Goal: Information Seeking & Learning: Learn about a topic

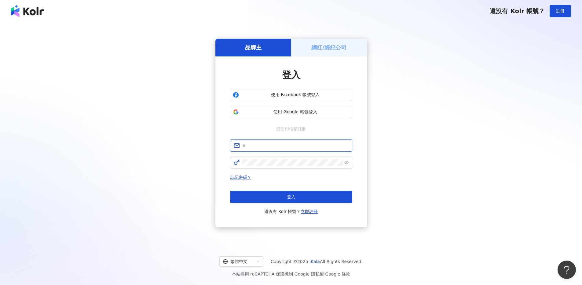
click at [272, 148] on input "text" at bounding box center [295, 145] width 106 height 7
type input "**********"
click at [275, 166] on span at bounding box center [291, 163] width 122 height 12
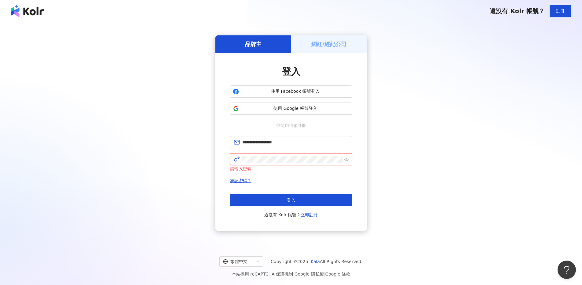
click button "登入" at bounding box center [291, 200] width 122 height 12
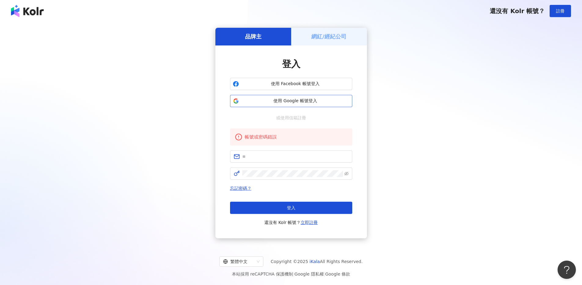
click at [288, 98] on span "使用 Google 帳號登入" at bounding box center [295, 101] width 108 height 6
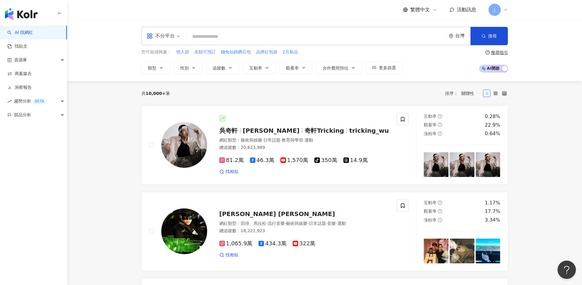
click at [294, 34] on input "search" at bounding box center [316, 37] width 255 height 12
type input "*"
click at [263, 35] on input "search" at bounding box center [316, 37] width 255 height 12
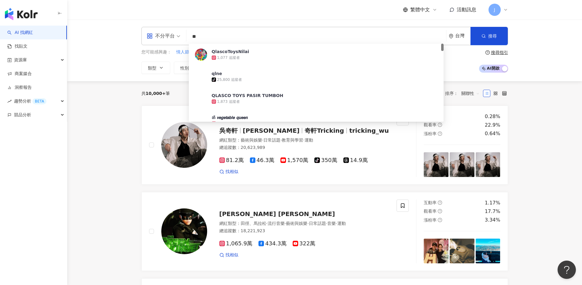
type input "*"
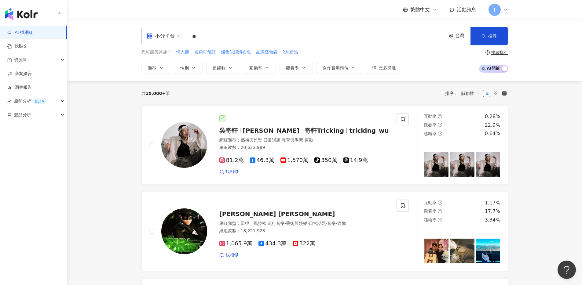
type input "**"
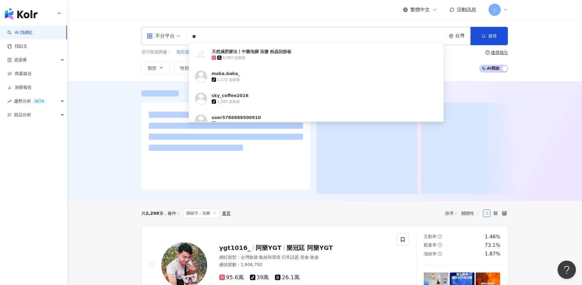
click at [119, 93] on div at bounding box center [324, 141] width 514 height 120
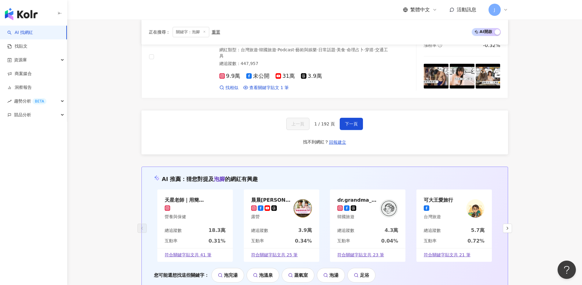
scroll to position [1070, 0]
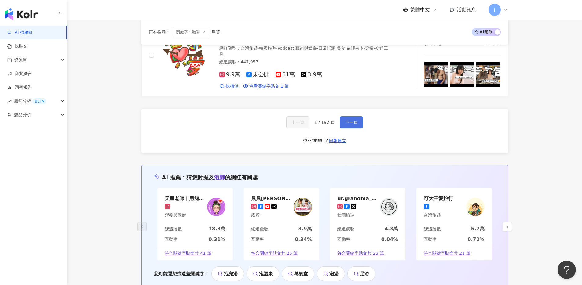
click at [344, 116] on button "下一頁" at bounding box center [351, 122] width 23 height 12
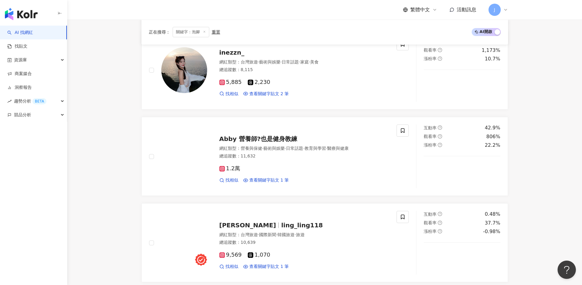
scroll to position [707, 0]
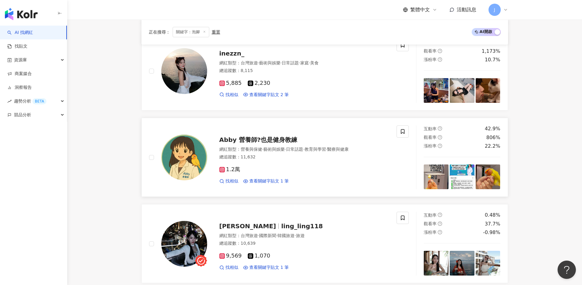
click at [273, 143] on span "Abby 營養師?也是健身教練" at bounding box center [258, 139] width 78 height 7
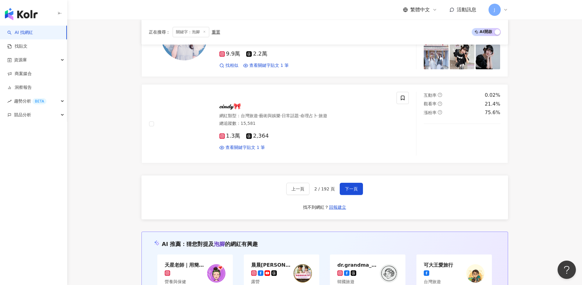
scroll to position [1001, 0]
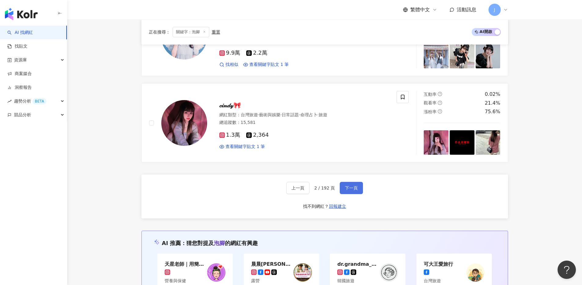
click at [354, 188] on span "下一頁" at bounding box center [351, 188] width 13 height 5
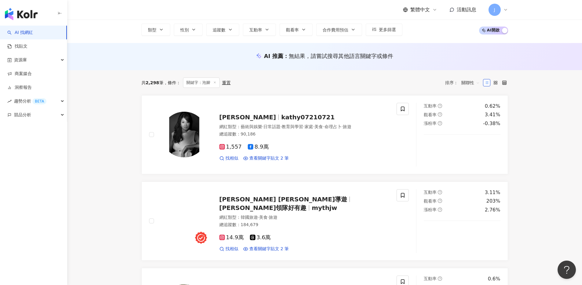
scroll to position [0, 0]
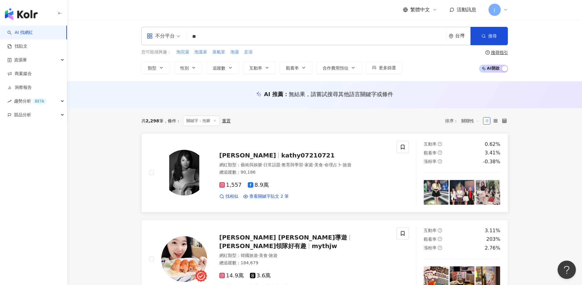
click at [194, 173] on img at bounding box center [184, 173] width 46 height 46
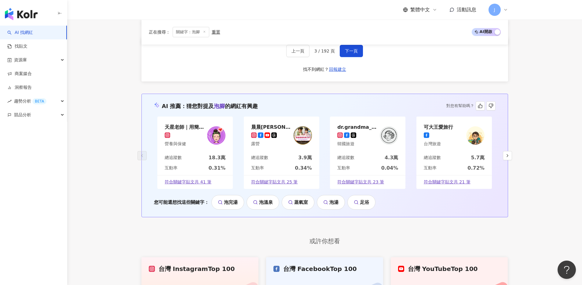
scroll to position [1140, 0]
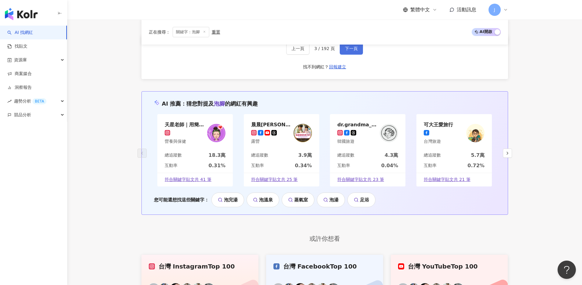
click at [352, 49] on span "下一頁" at bounding box center [351, 48] width 13 height 5
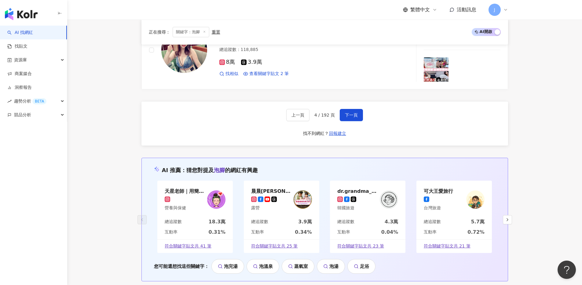
scroll to position [1077, 0]
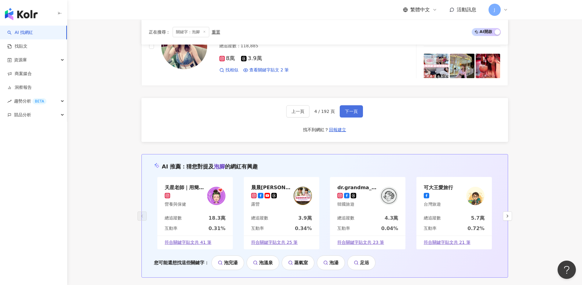
click at [345, 114] on button "下一頁" at bounding box center [351, 111] width 23 height 12
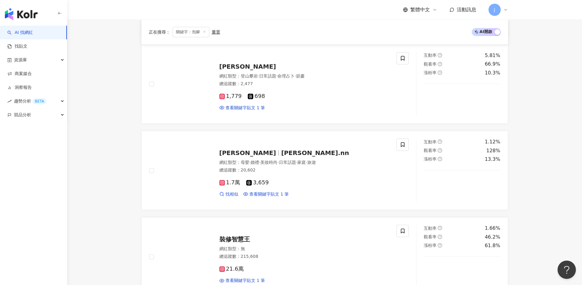
scroll to position [607, 0]
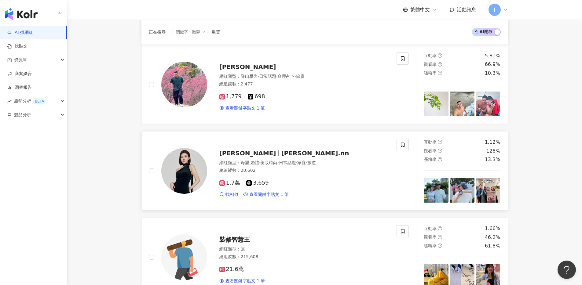
click at [241, 157] on div "Phoebe 菲比 phoebe.nn" at bounding box center [304, 153] width 170 height 9
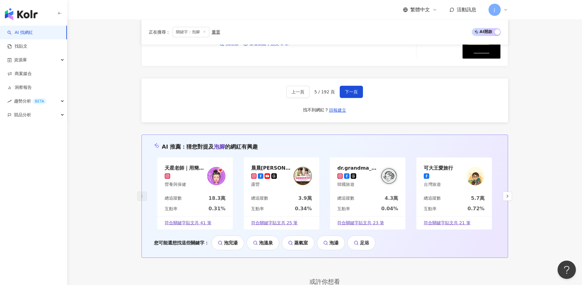
scroll to position [1097, 0]
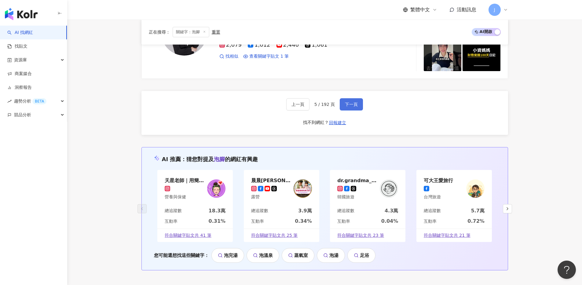
click at [355, 104] on span "下一頁" at bounding box center [351, 104] width 13 height 5
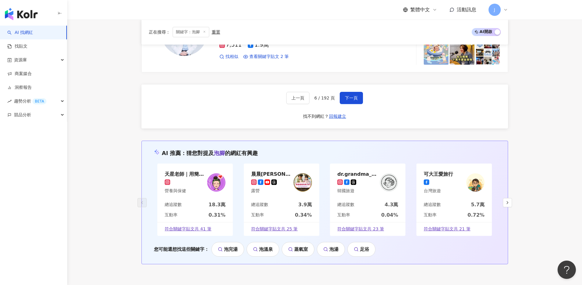
scroll to position [1084, 0]
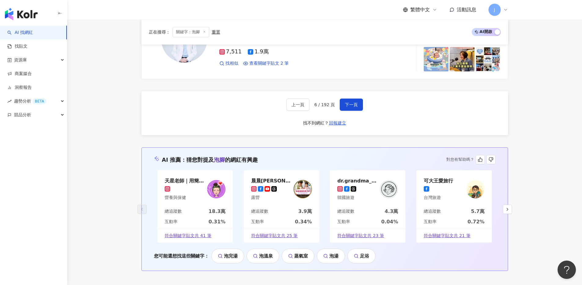
click at [362, 183] on div "dr.grandma_tw" at bounding box center [357, 181] width 40 height 6
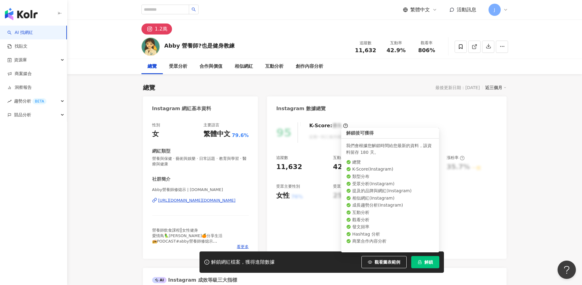
click at [418, 261] on icon "lock" at bounding box center [419, 262] width 3 height 4
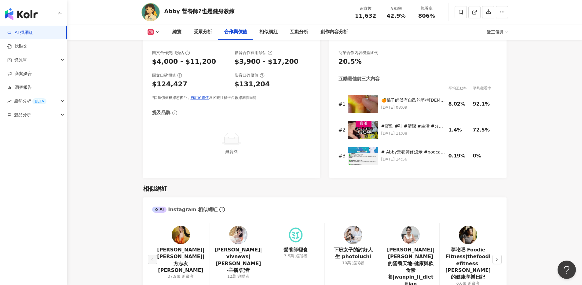
scroll to position [869, 0]
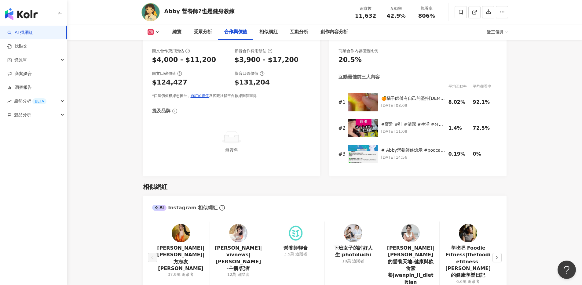
click at [151, 34] on icon at bounding box center [150, 32] width 6 height 6
click at [157, 42] on button "Instagram" at bounding box center [163, 43] width 37 height 9
click at [152, 33] on icon at bounding box center [150, 32] width 3 height 3
click at [152, 46] on button "Instagram" at bounding box center [163, 43] width 37 height 9
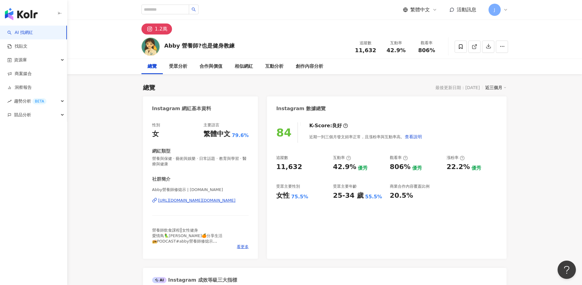
scroll to position [12, 0]
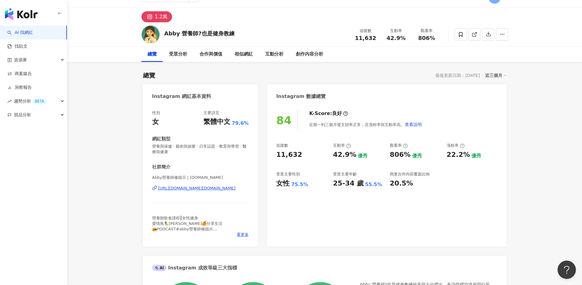
click at [214, 188] on div "https://www.instagram.com/abby.eat.life/" at bounding box center [196, 188] width 77 height 5
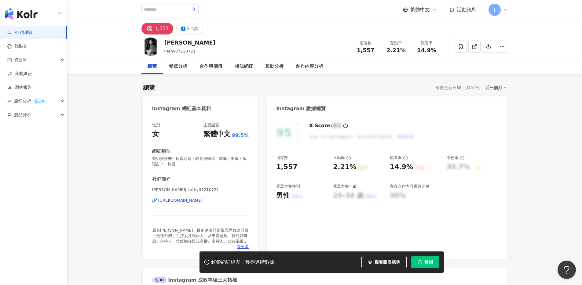
click at [189, 202] on div "https://www.instagram.com/kathy07210721/" at bounding box center [180, 200] width 44 height 5
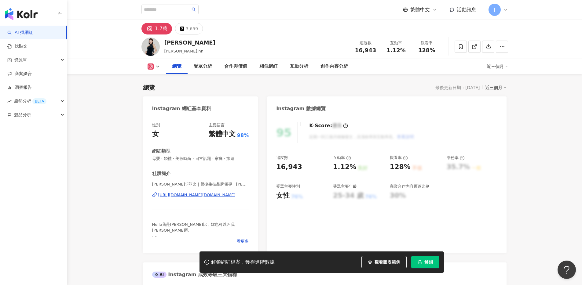
click at [204, 193] on div "https://www.instagram.com/phoebe.nn/" at bounding box center [196, 194] width 77 height 5
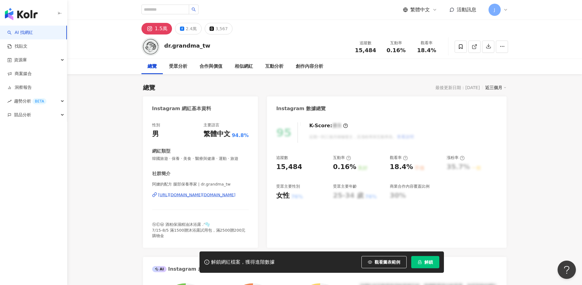
click at [173, 194] on div "[URL][DOMAIN_NAME][DOMAIN_NAME]" at bounding box center [196, 194] width 77 height 5
